Goal: Information Seeking & Learning: Learn about a topic

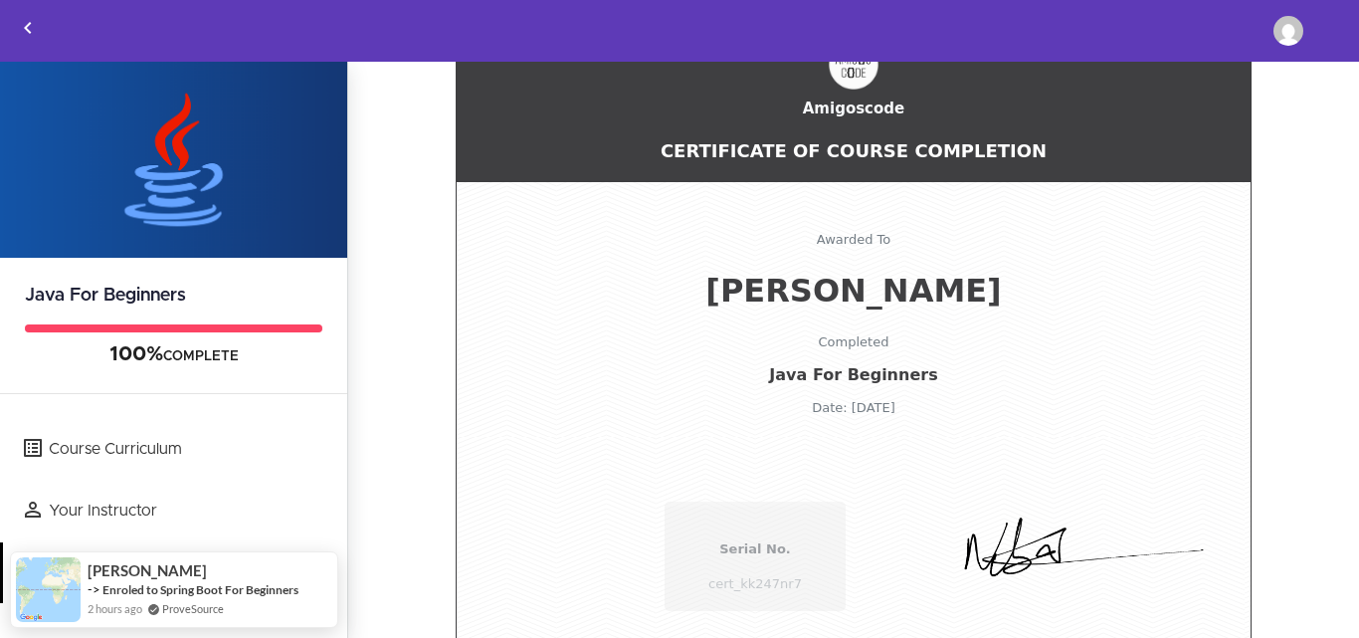
scroll to position [206, 0]
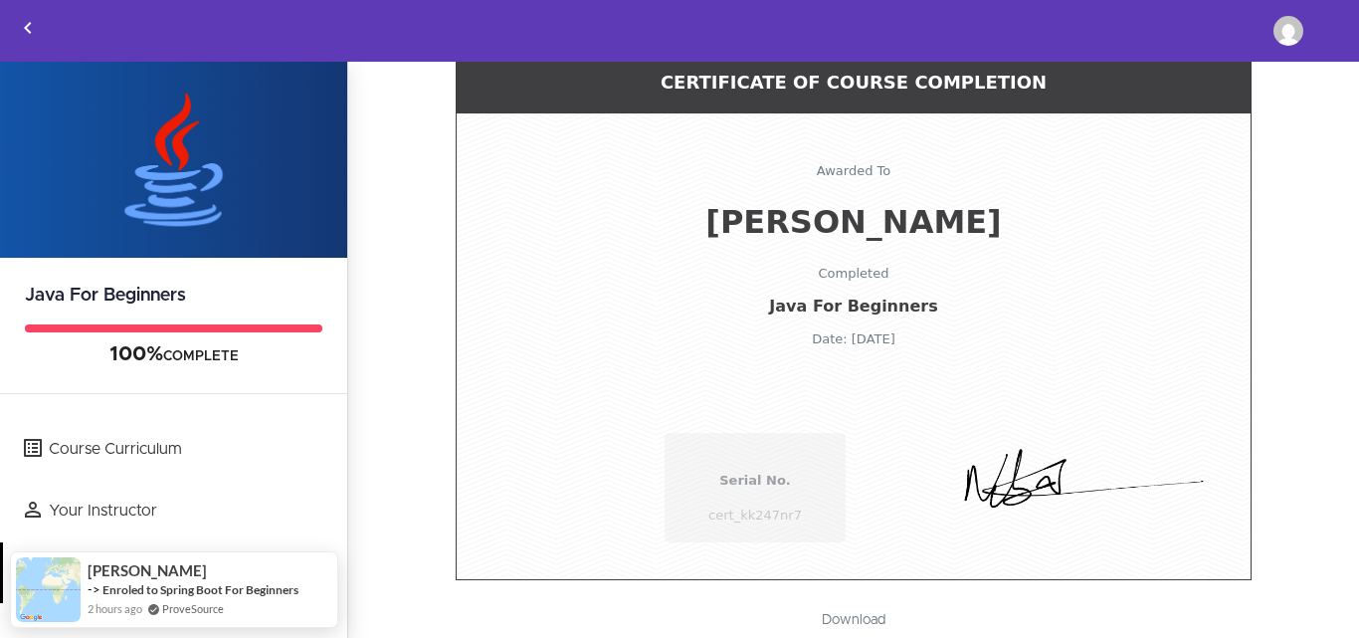
drag, startPoint x: 1337, startPoint y: 447, endPoint x: 1338, endPoint y: 434, distance: 13.0
click at [1338, 434] on section "Java For Beginners 100% COMPLETE Course Curriculum Your Instructor Certificate …" at bounding box center [679, 351] width 1359 height 578
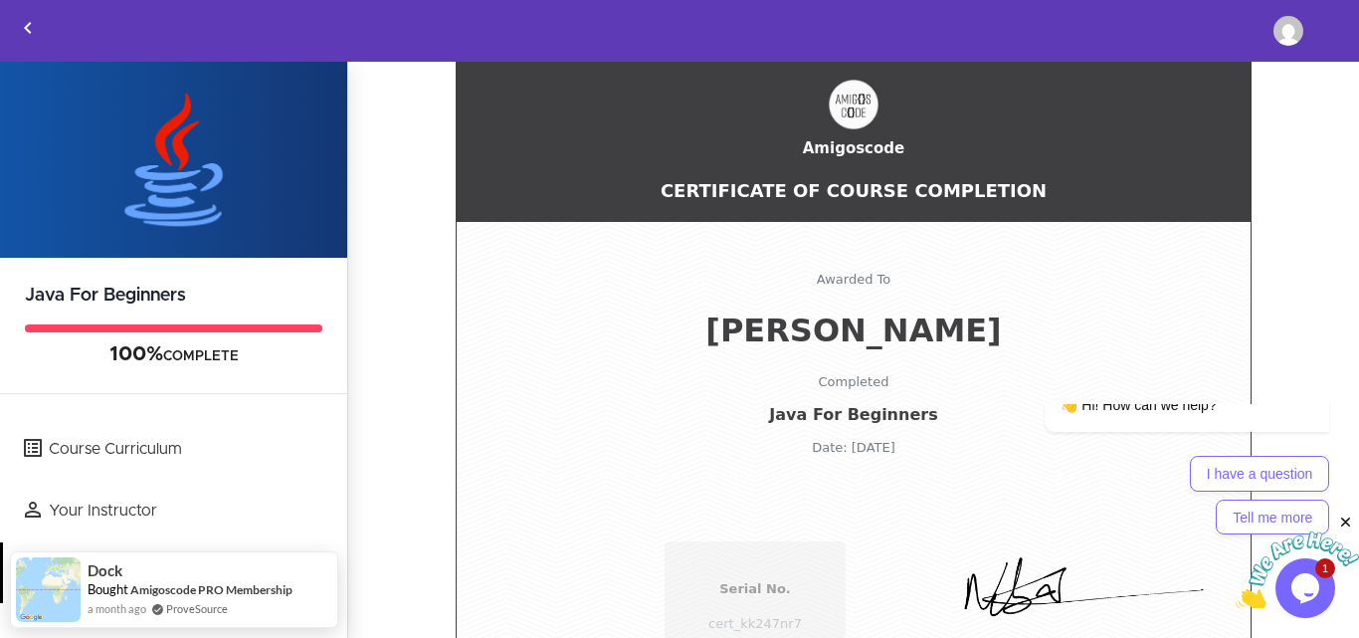
scroll to position [0, 0]
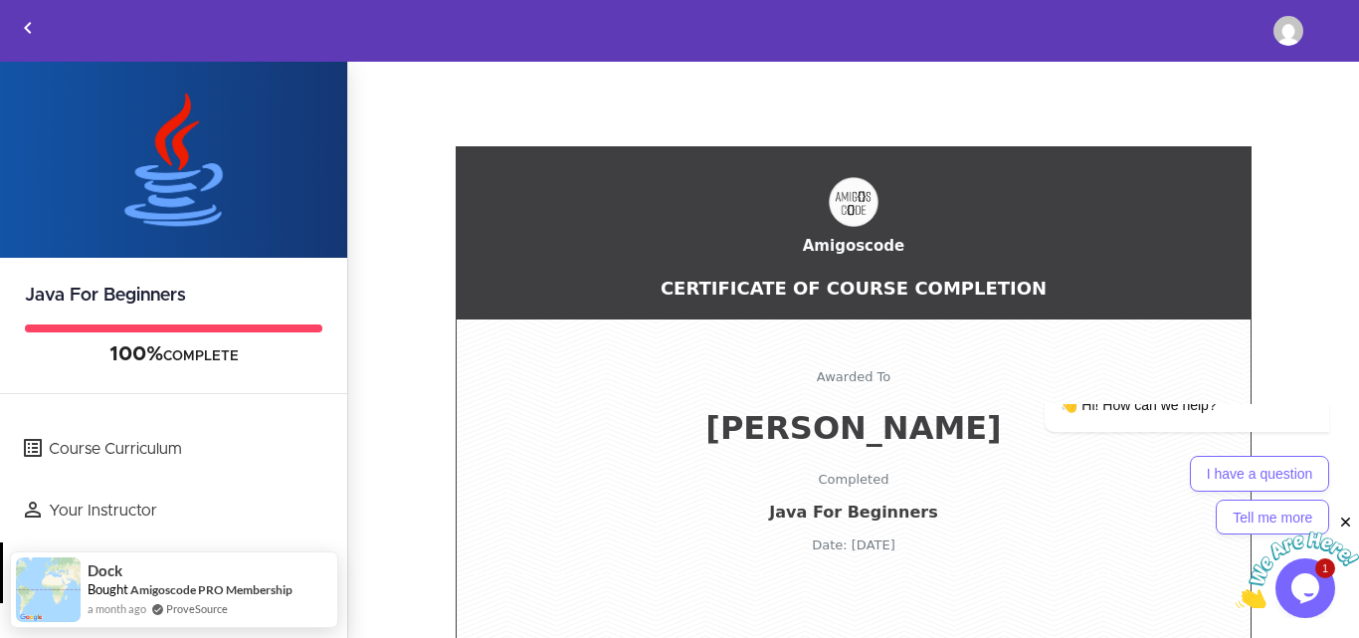
click at [947, 331] on div "Awarded To [PERSON_NAME] Completed Java For Beginners Date: [DATE]" at bounding box center [854, 435] width 794 height 233
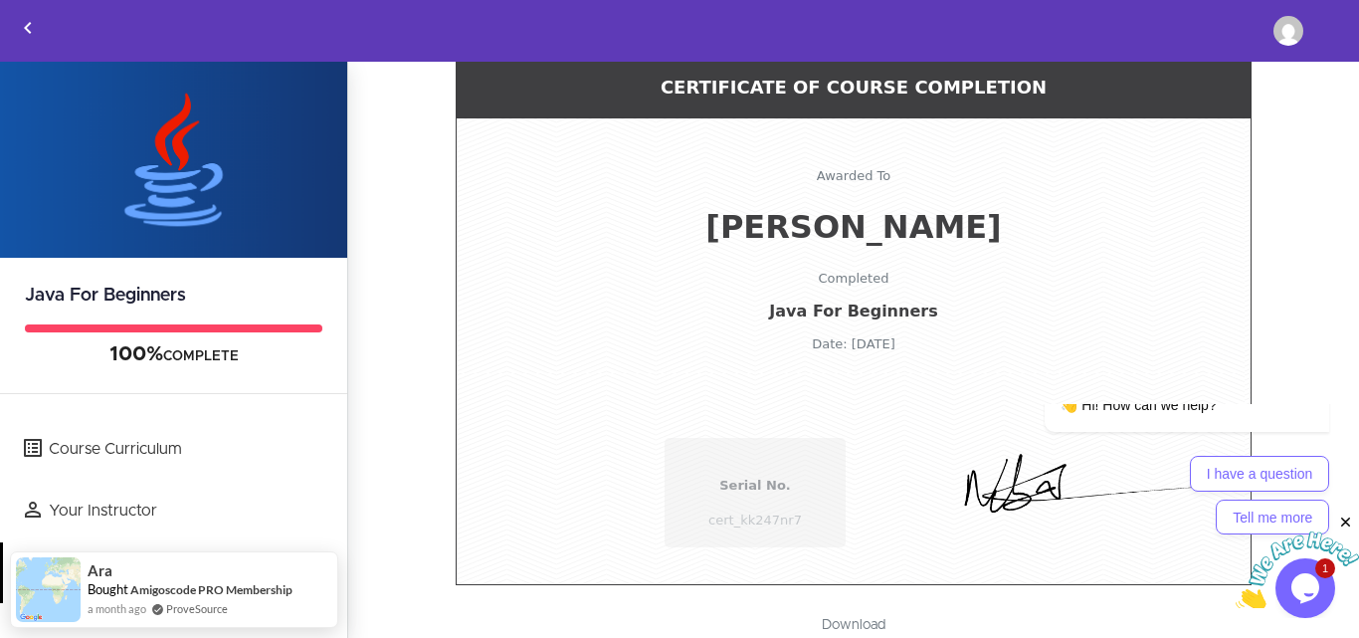
scroll to position [206, 0]
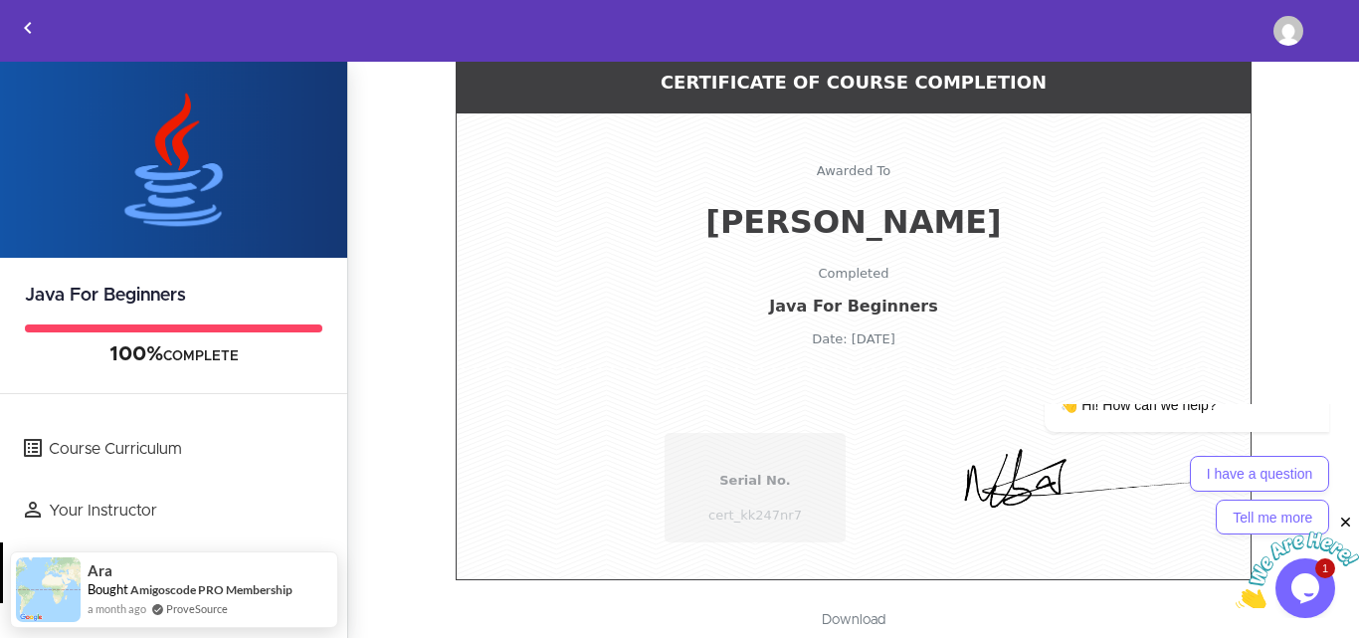
click at [1346, 523] on icon "Close" at bounding box center [1346, 522] width 18 height 18
click at [1016, 416] on div "👋 Hi! How can we help?" at bounding box center [1161, 405] width 337 height 55
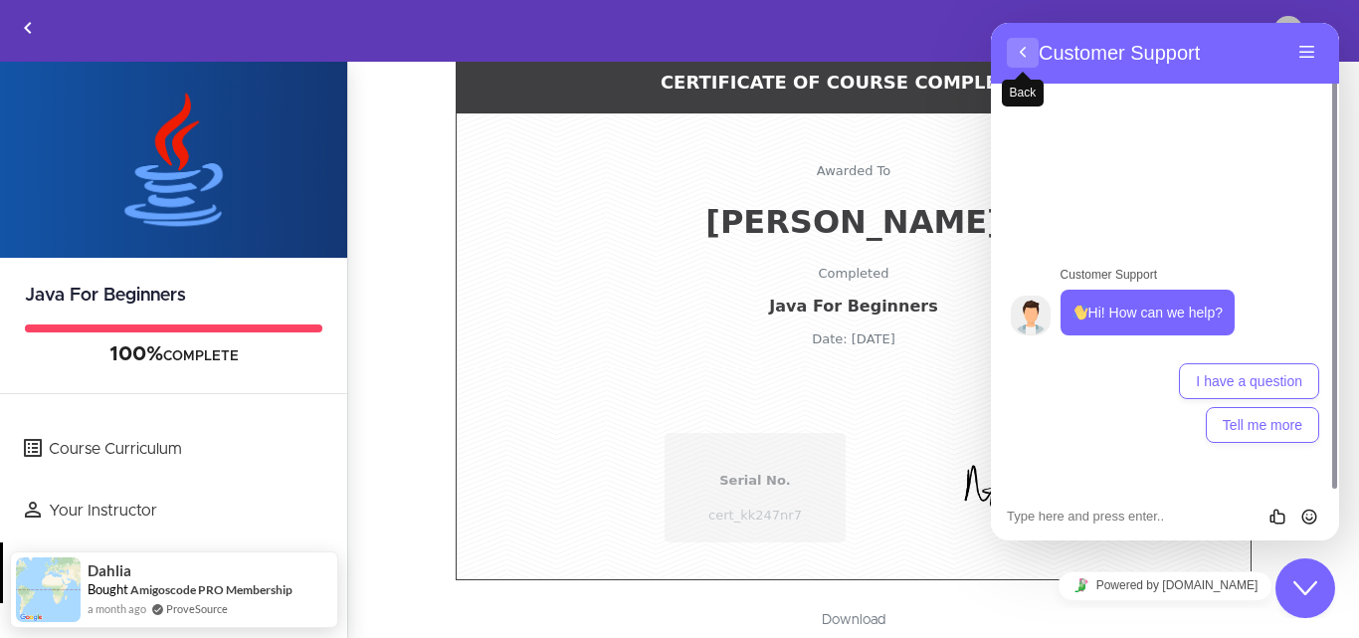
click at [1029, 60] on button "Back" at bounding box center [1023, 53] width 32 height 30
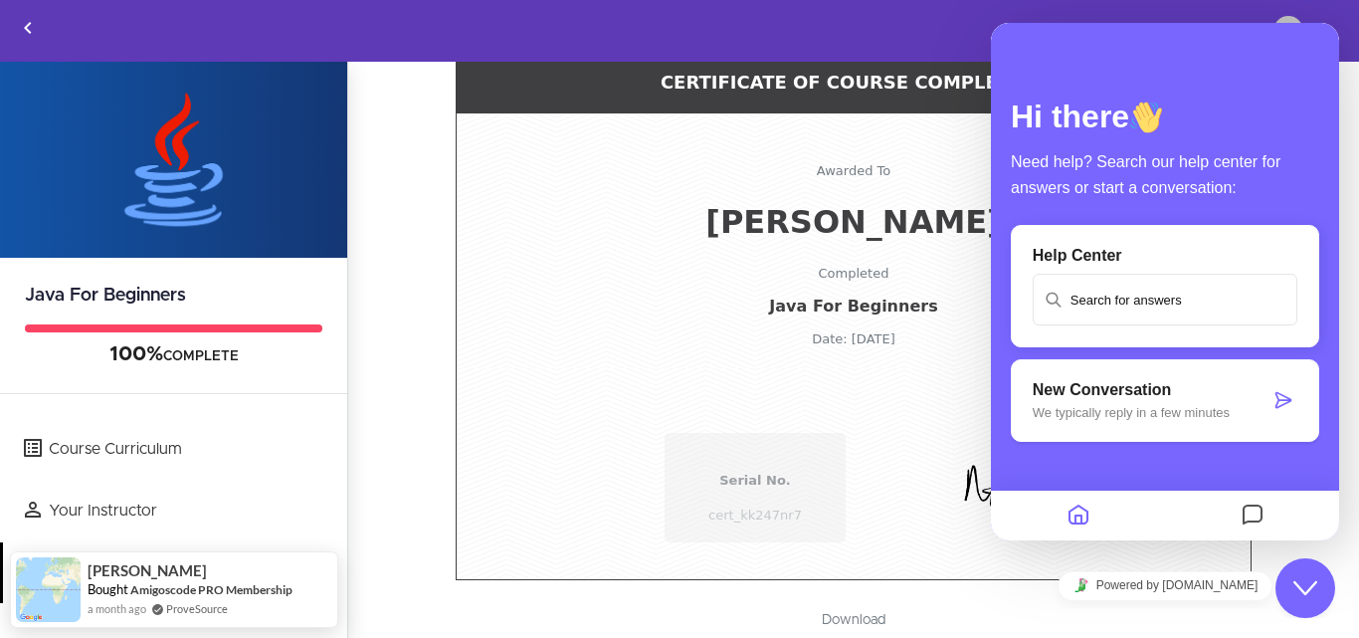
click at [1290, 588] on div "Close Chat This icon closes the chat window." at bounding box center [1305, 588] width 60 height 24
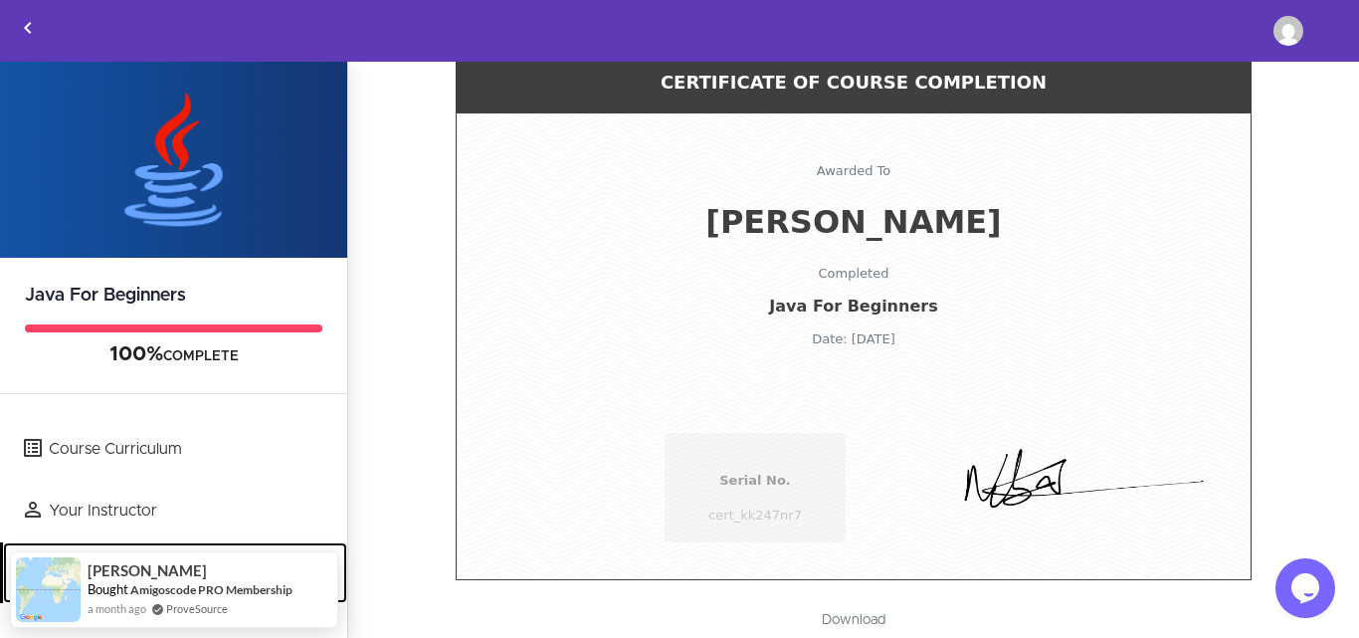
click at [116, 569] on link "Certificate" at bounding box center [175, 572] width 344 height 61
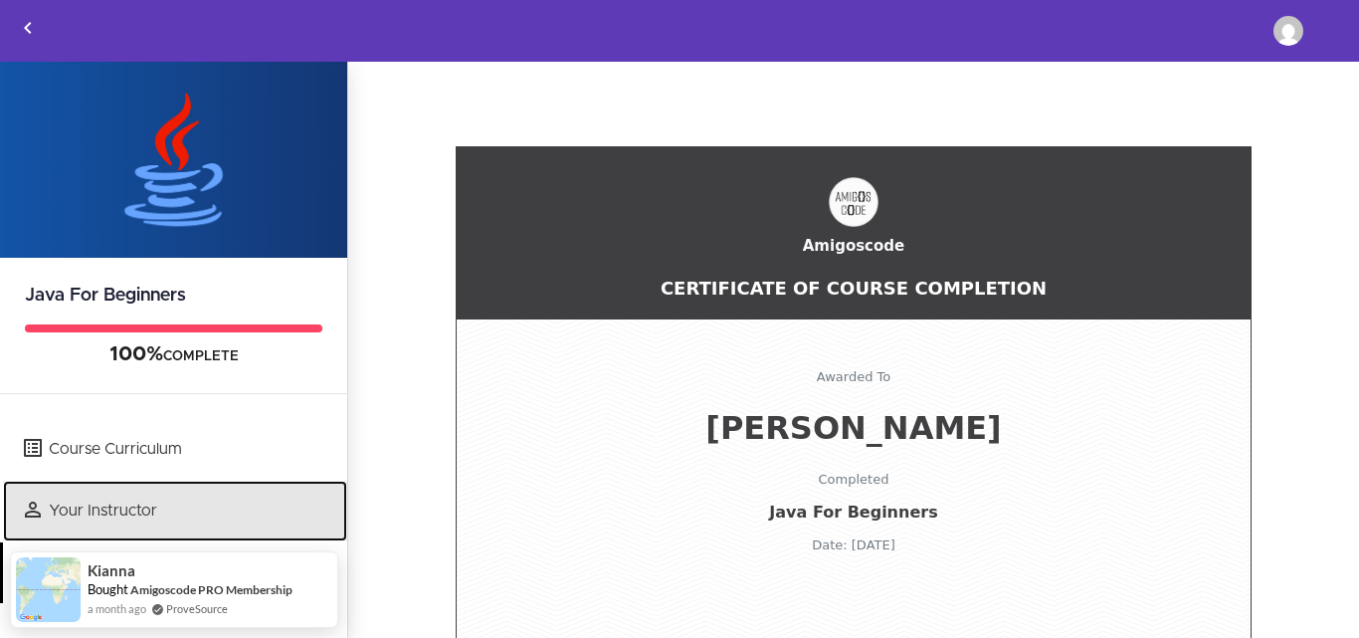
click at [170, 509] on link "Your Instructor" at bounding box center [175, 510] width 344 height 61
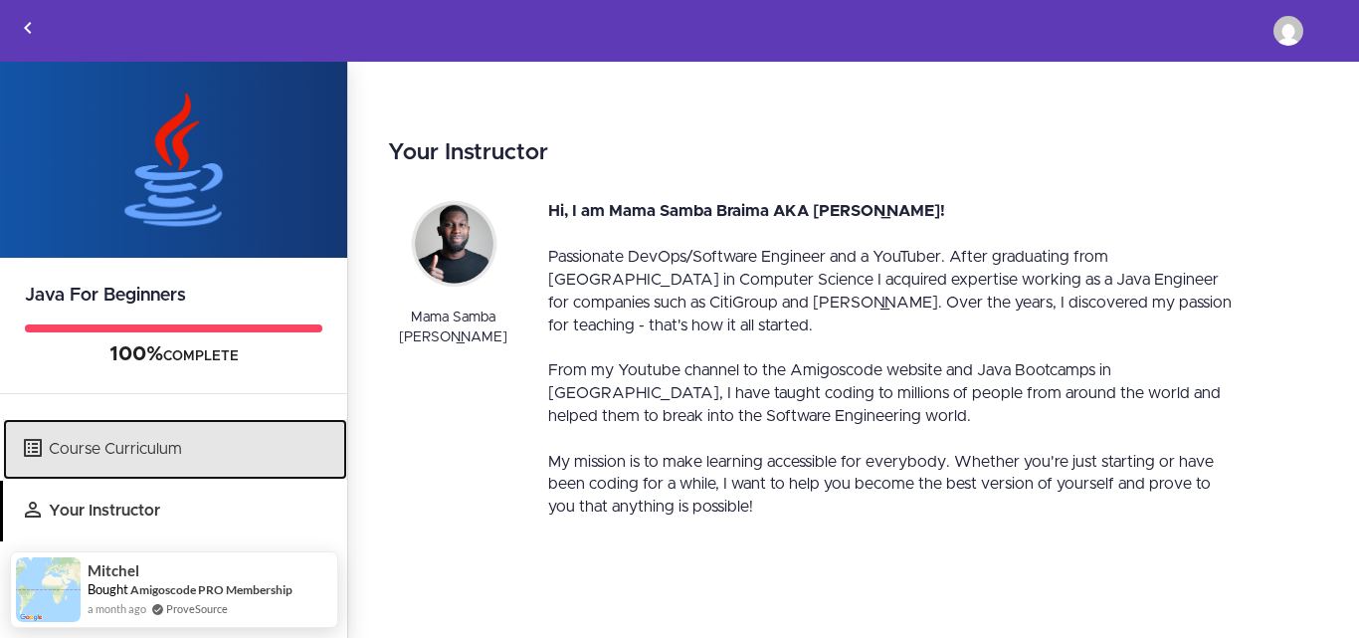
click at [96, 455] on link "Course Curriculum" at bounding box center [175, 449] width 344 height 61
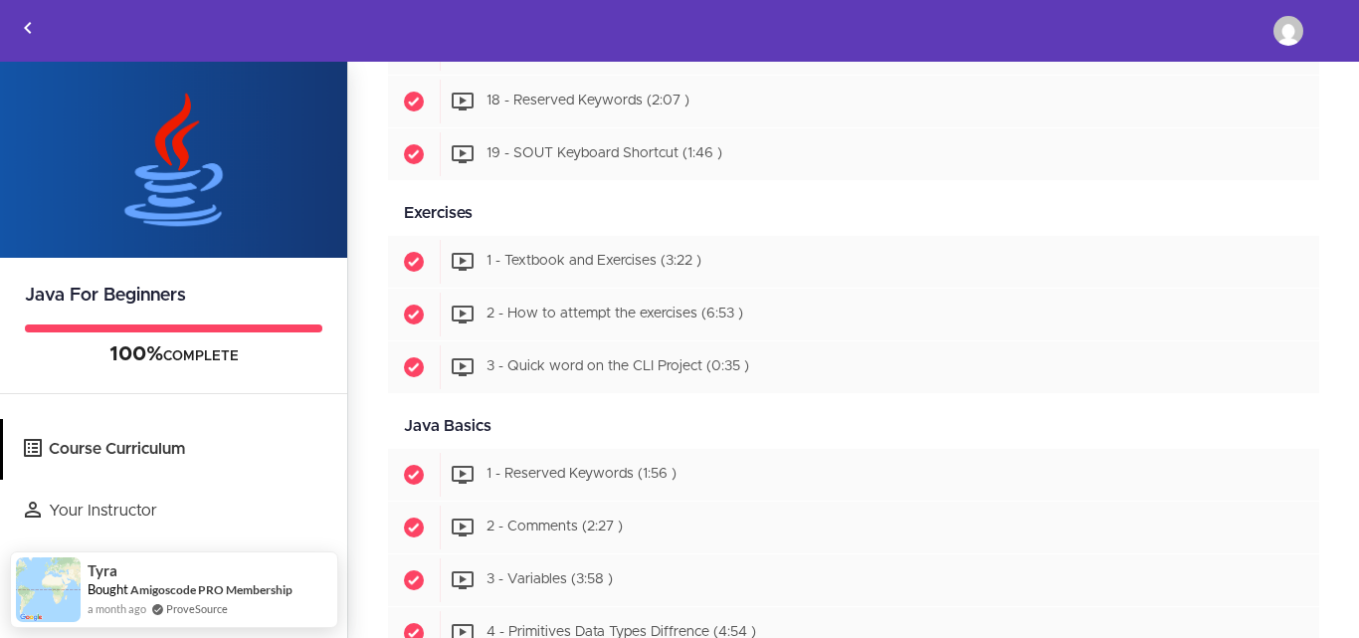
scroll to position [1211, 0]
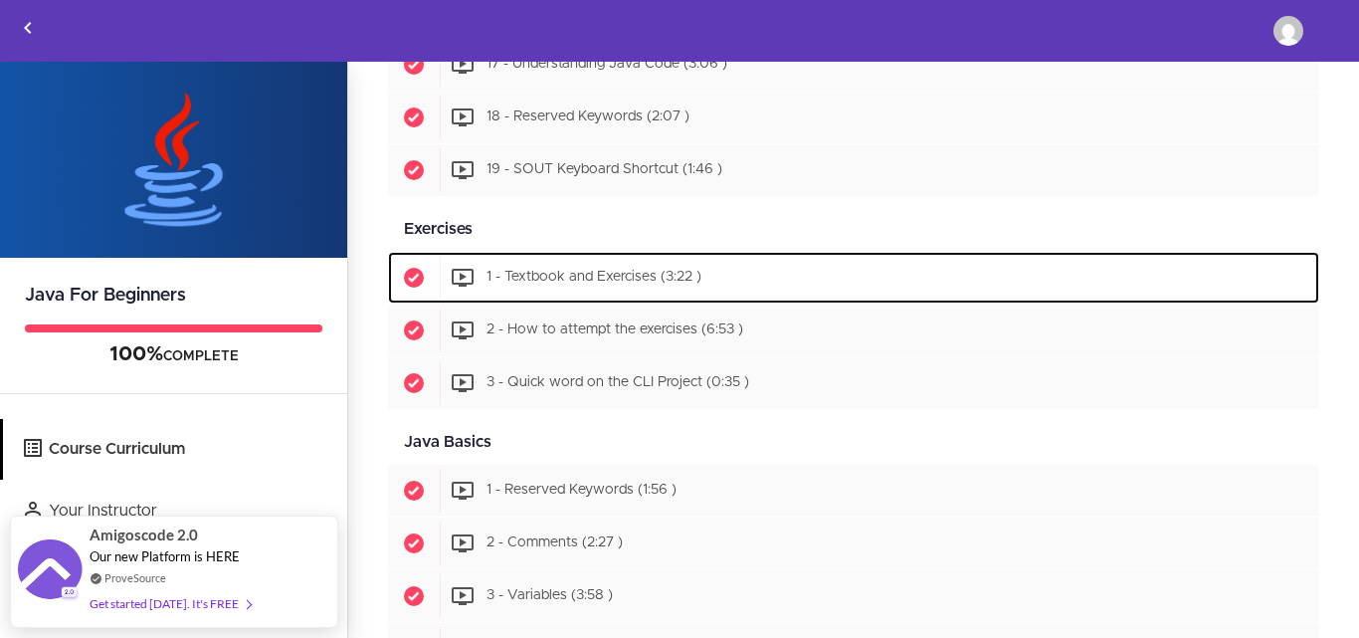
click at [617, 277] on span "1 - Textbook and Exercises (3:22 )" at bounding box center [593, 278] width 215 height 14
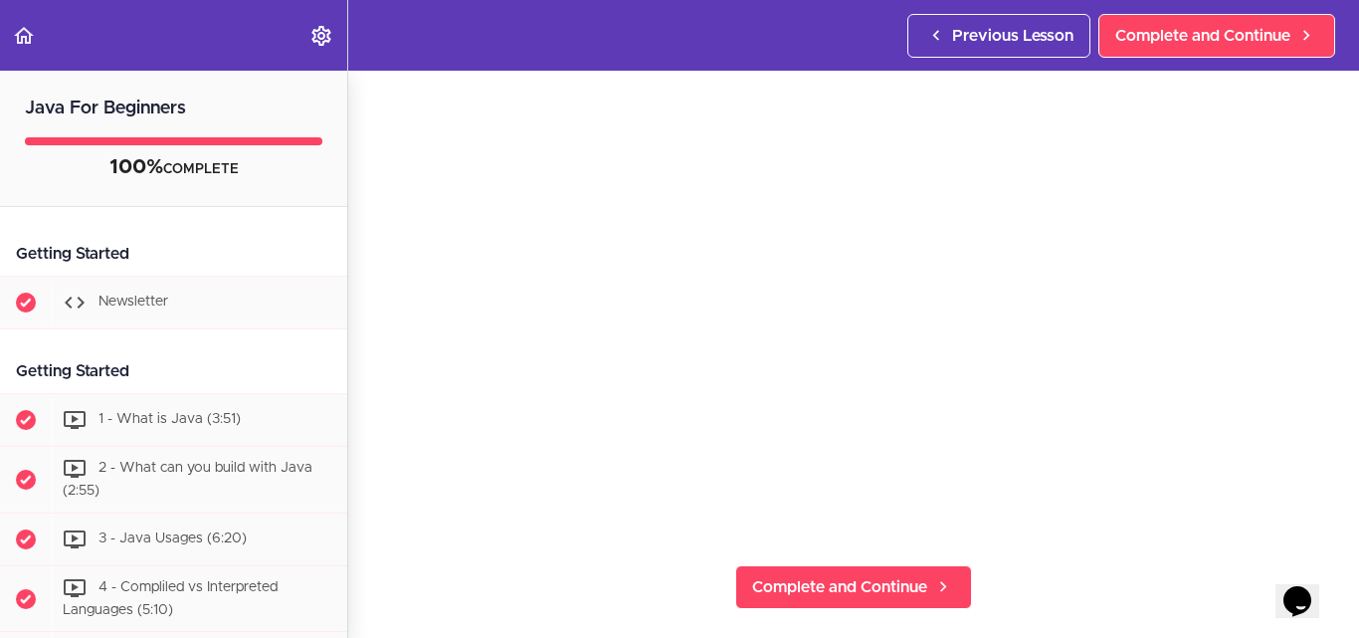
scroll to position [144, 0]
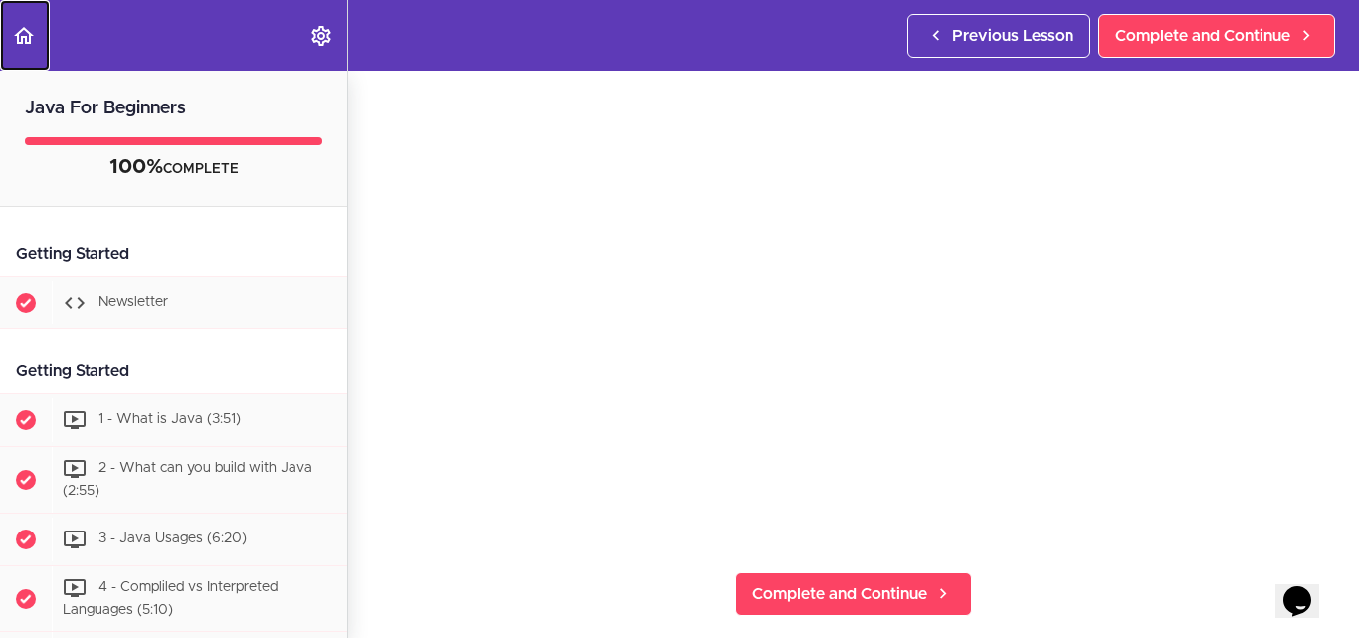
click at [28, 39] on icon "Back to course curriculum" at bounding box center [24, 36] width 24 height 24
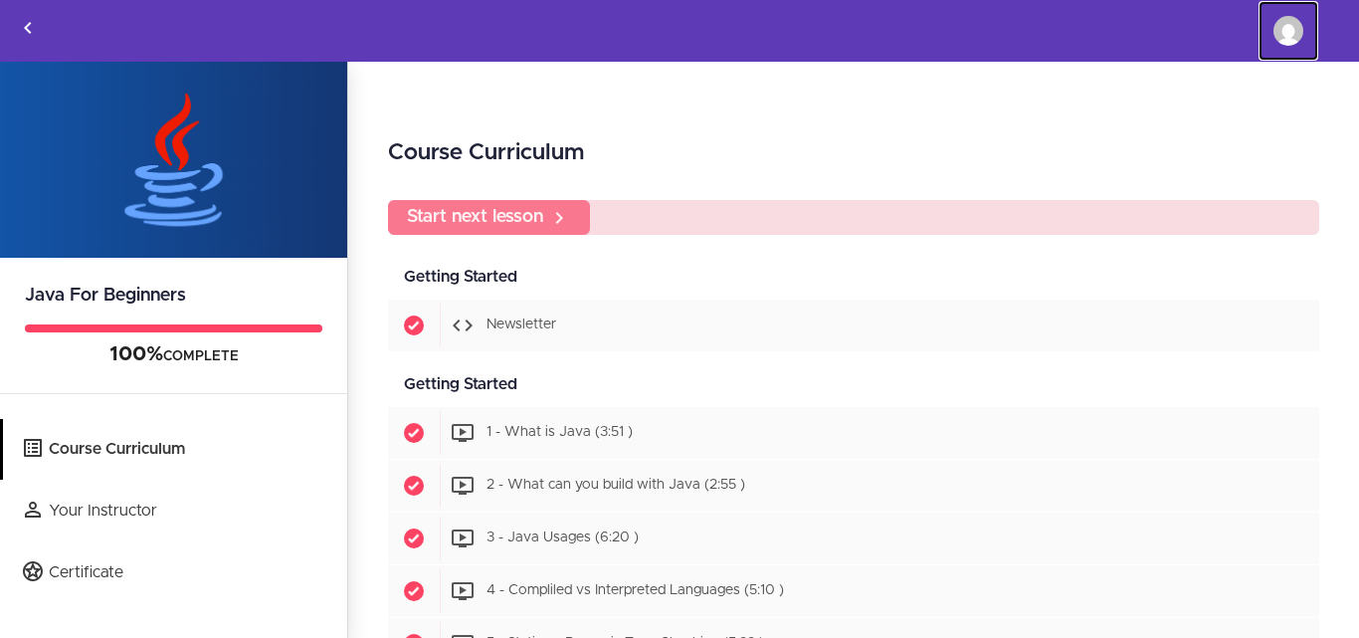
click at [1289, 41] on img at bounding box center [1288, 31] width 30 height 30
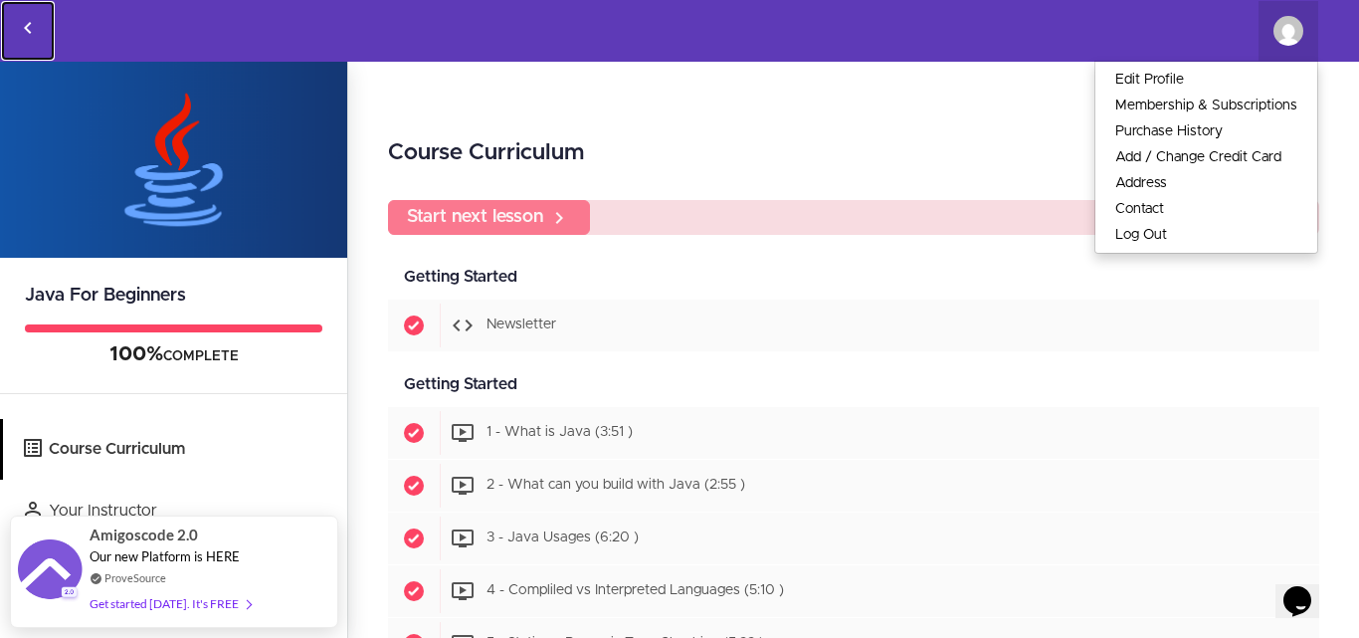
click at [33, 30] on icon "Back to courses" at bounding box center [28, 28] width 24 height 24
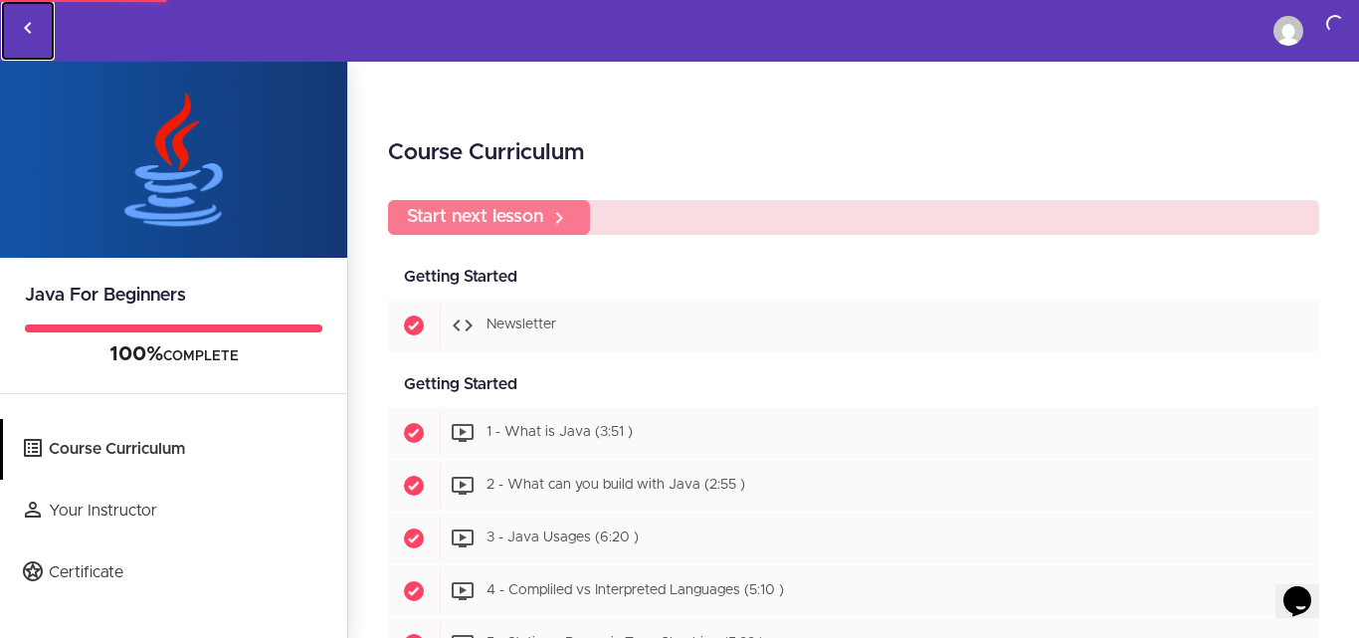
click at [33, 30] on icon "Back to courses" at bounding box center [28, 28] width 24 height 24
